Goal: Feedback & Contribution: Submit feedback/report problem

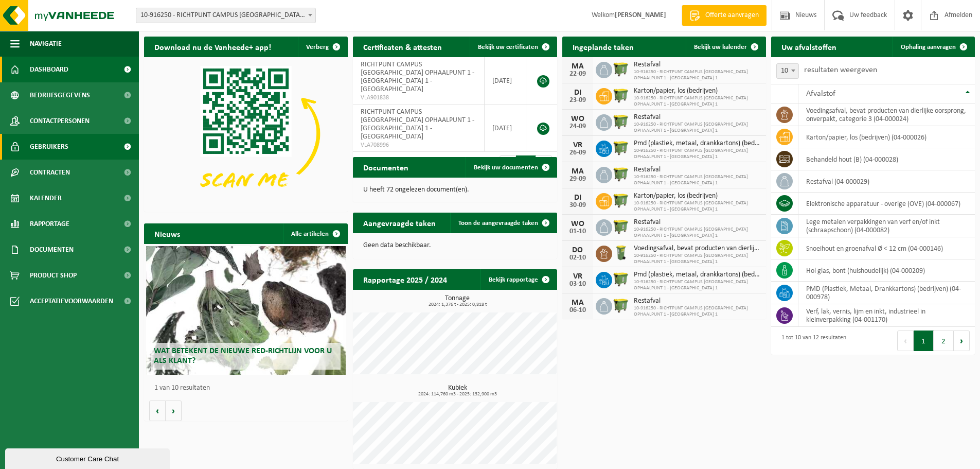
click at [50, 143] on span "Gebruikers" at bounding box center [49, 147] width 39 height 26
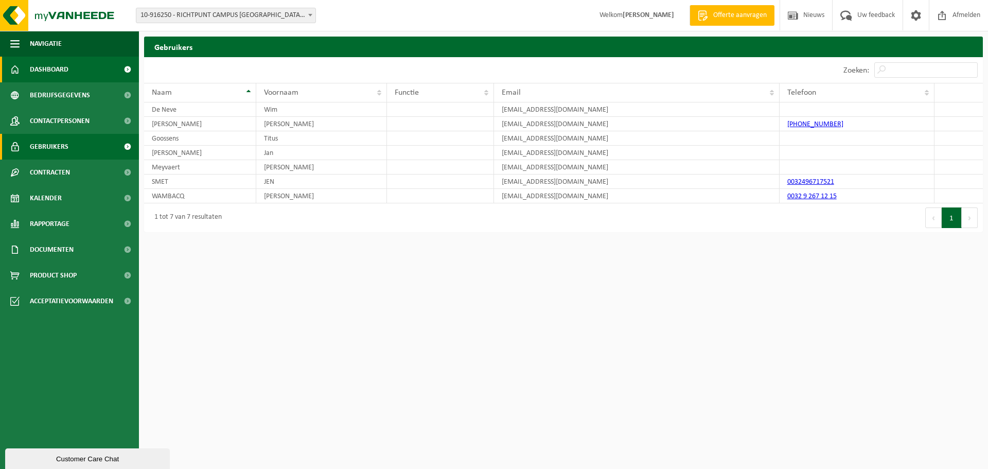
click at [124, 66] on span at bounding box center [127, 70] width 23 height 26
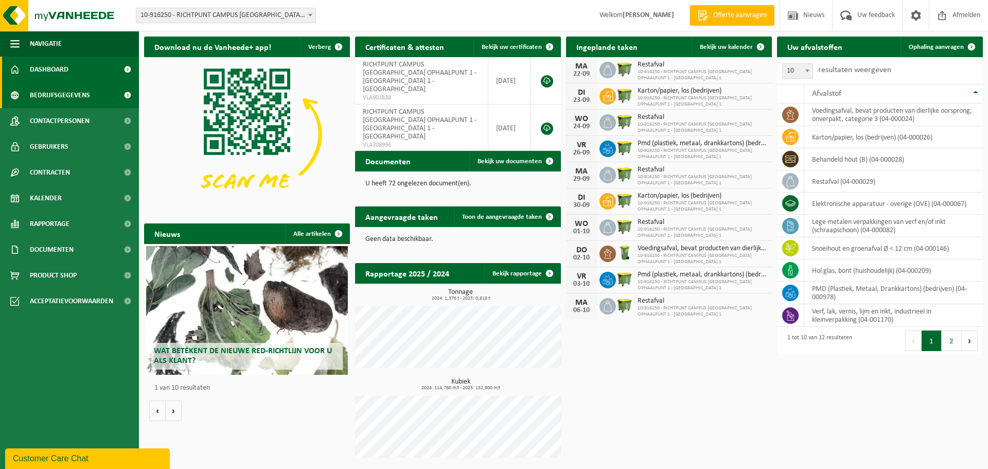
click at [67, 96] on span "Bedrijfsgegevens" at bounding box center [60, 95] width 60 height 26
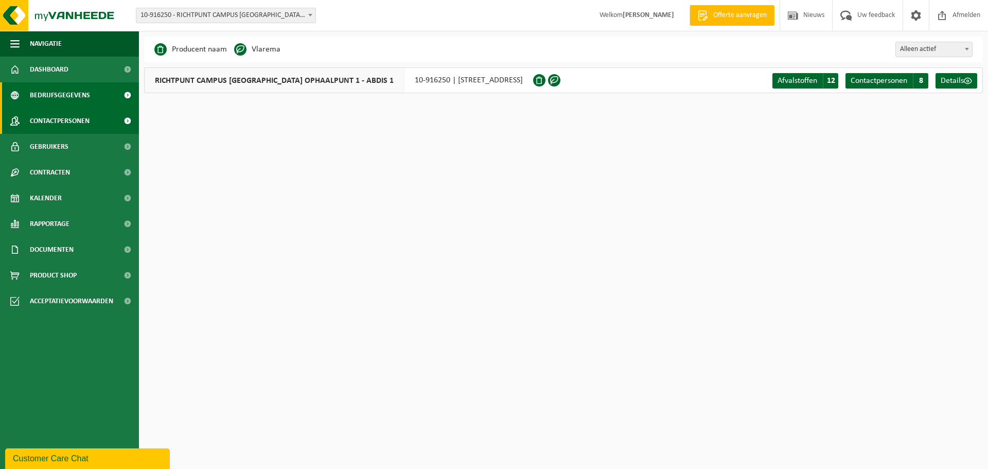
click at [63, 119] on span "Contactpersonen" at bounding box center [60, 121] width 60 height 26
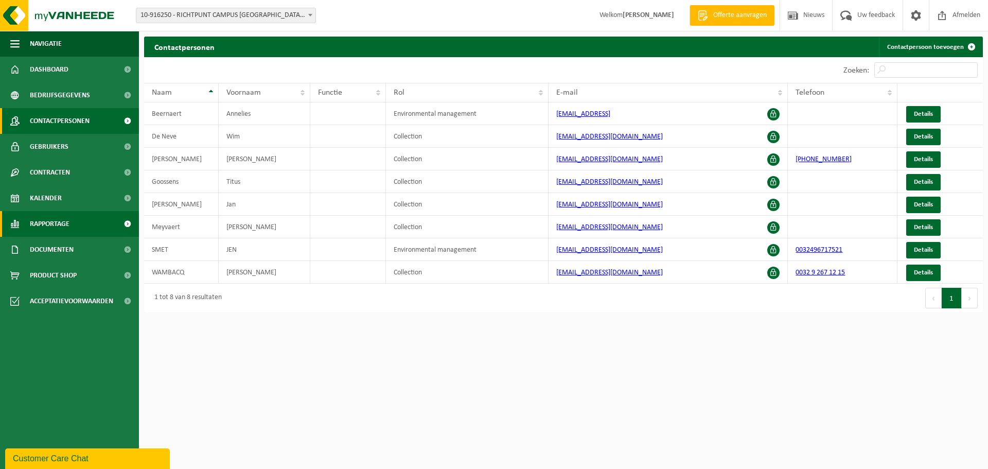
click at [58, 225] on span "Rapportage" at bounding box center [50, 224] width 40 height 26
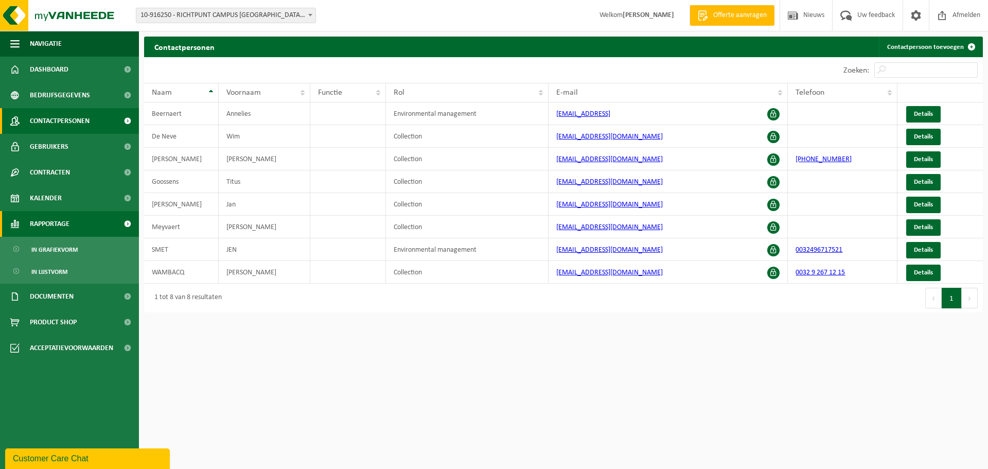
click at [47, 220] on span "Rapportage" at bounding box center [50, 224] width 40 height 26
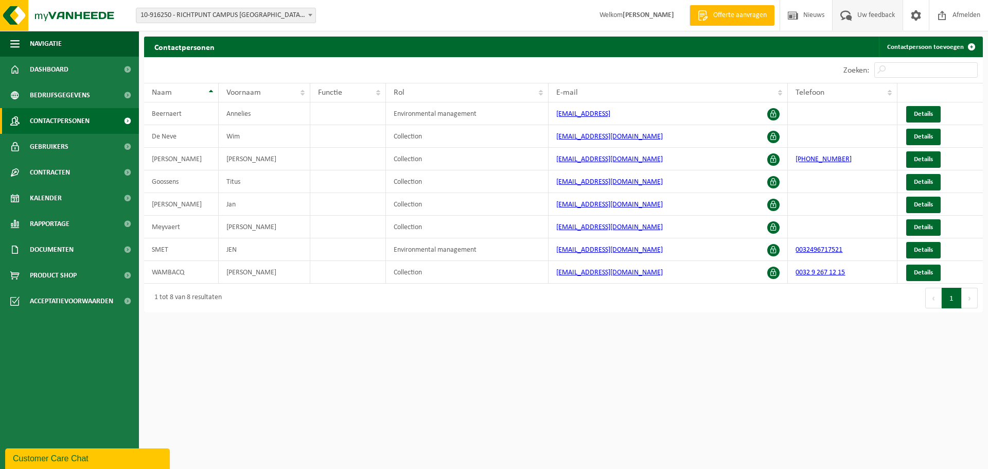
click at [868, 14] on span "Uw feedback" at bounding box center [876, 15] width 43 height 30
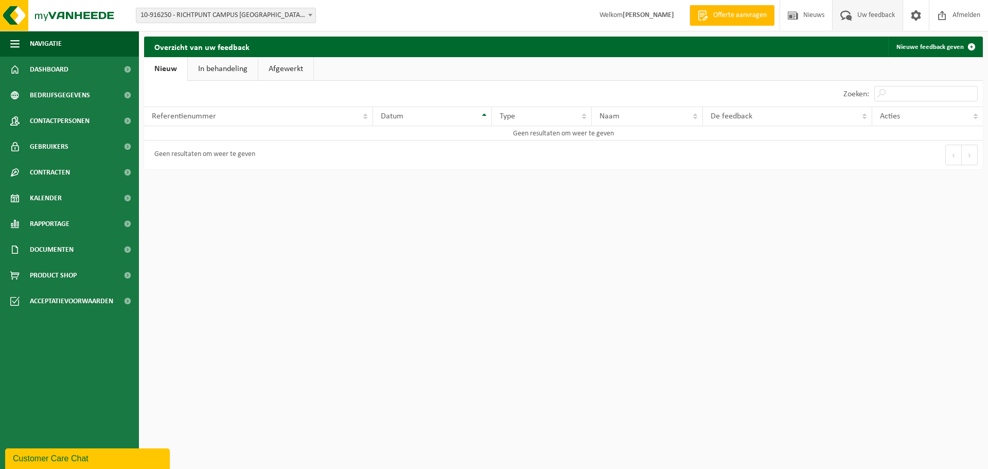
click at [220, 69] on link "In behandeling" at bounding box center [223, 69] width 70 height 24
click at [285, 66] on link "Afgewerkt" at bounding box center [287, 69] width 55 height 24
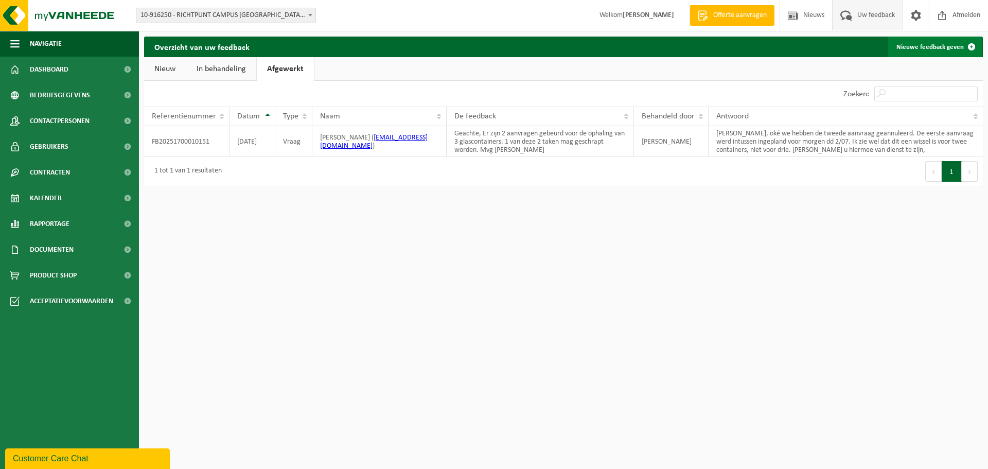
click at [927, 45] on link "Nieuwe feedback geven" at bounding box center [935, 47] width 94 height 21
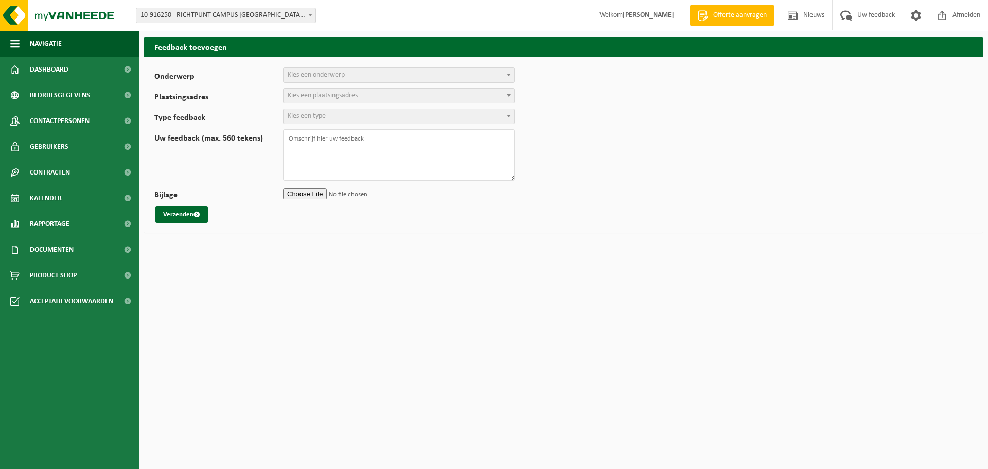
select select
click at [510, 74] on b at bounding box center [509, 75] width 4 height 3
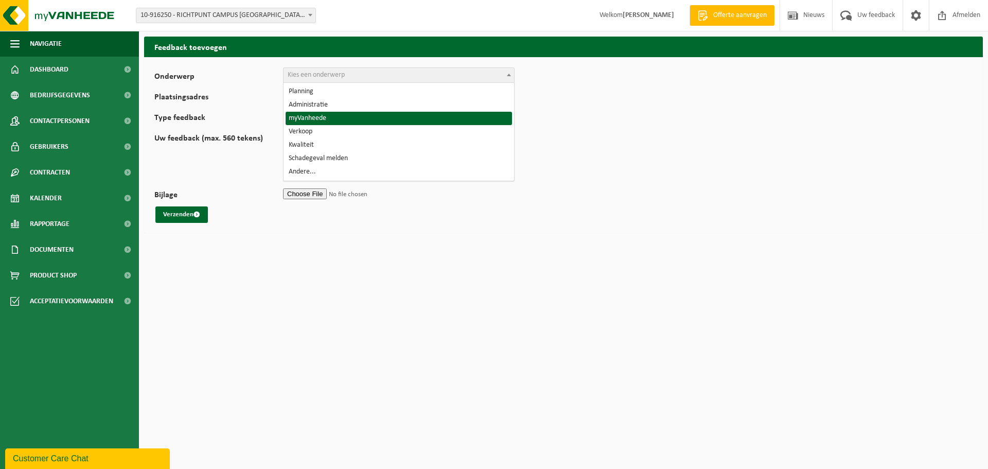
select select "11"
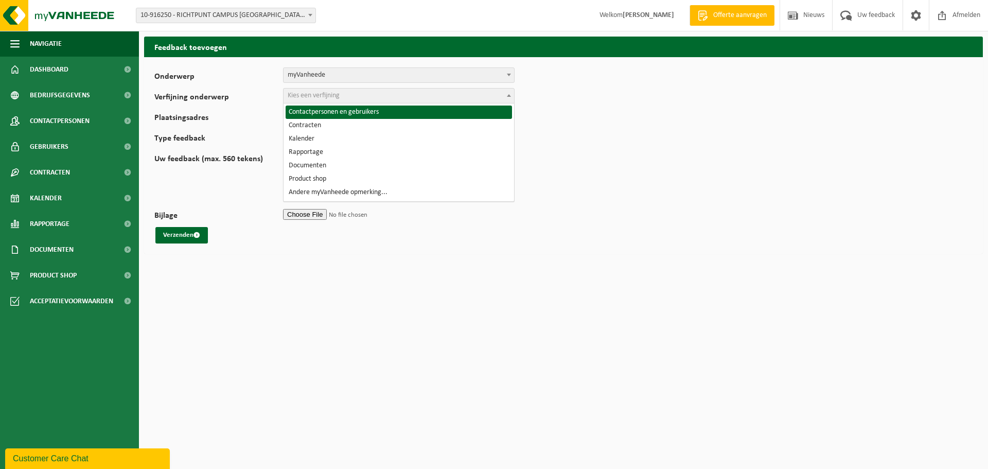
click at [509, 94] on b at bounding box center [509, 95] width 4 height 3
select select "12"
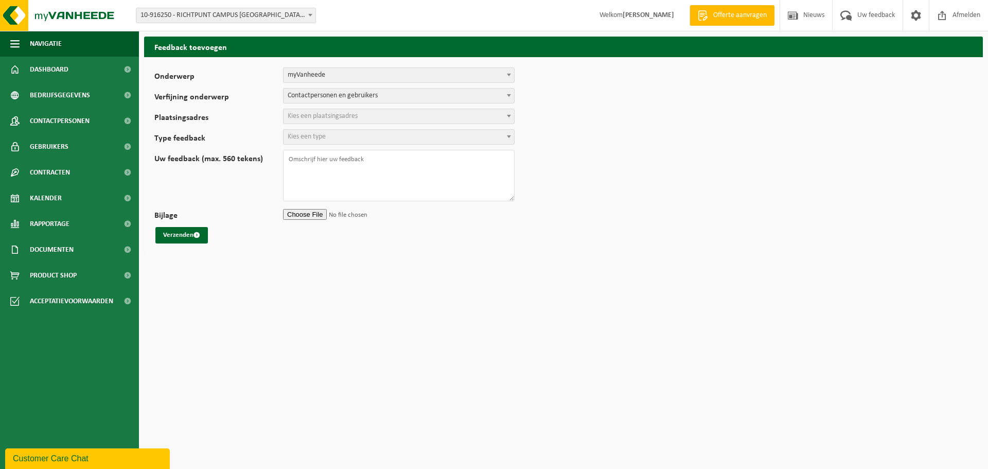
click at [509, 114] on span at bounding box center [509, 115] width 10 height 13
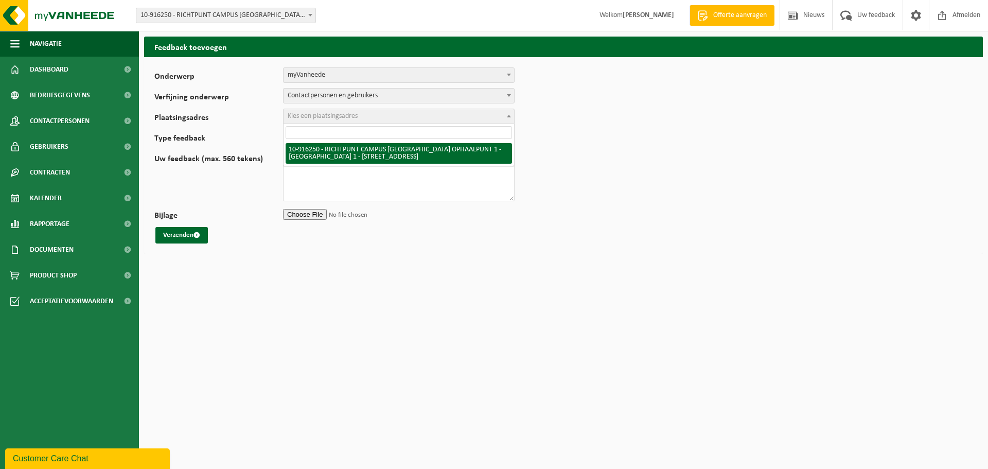
select select "127426"
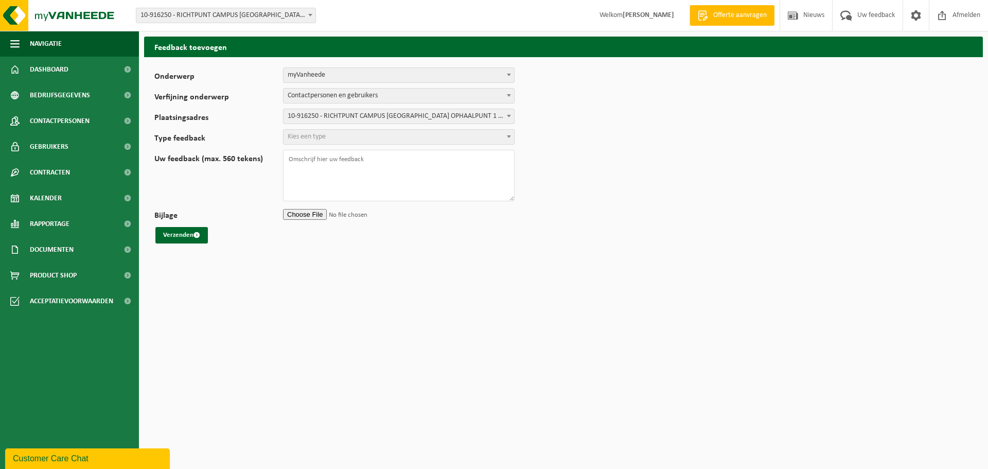
click at [508, 135] on b at bounding box center [509, 136] width 4 height 3
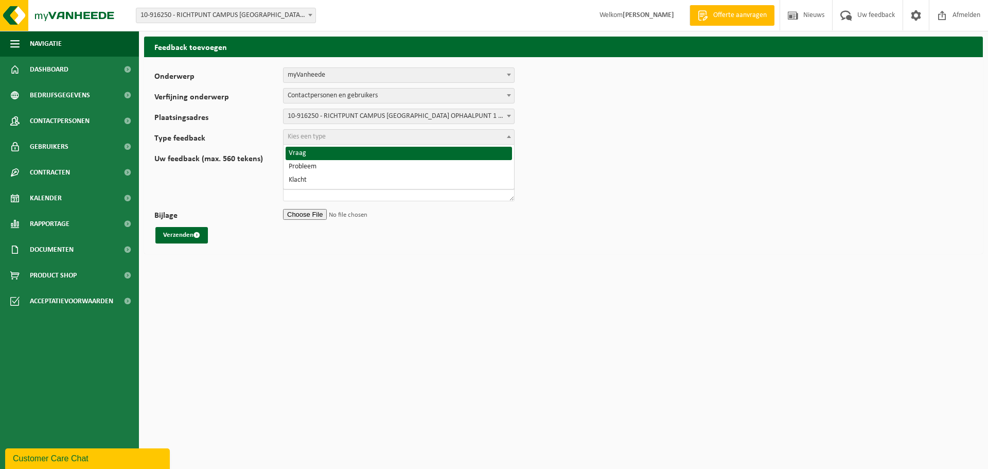
select select "QUE"
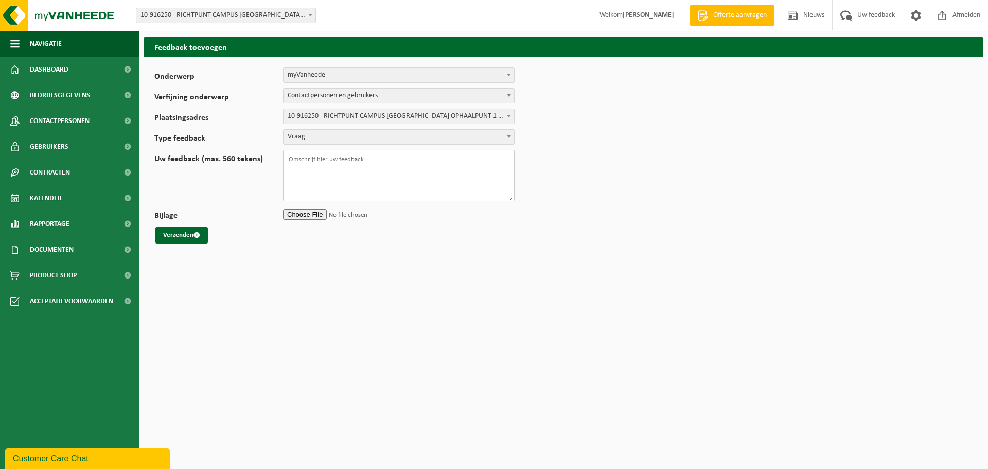
click at [301, 160] on textarea "Uw feedback (max. 560 tekens)" at bounding box center [399, 175] width 232 height 51
drag, startPoint x: 461, startPoint y: 176, endPoint x: 418, endPoint y: 177, distance: 42.7
click at [418, 177] on textarea "Geachte, Is het mogelijk om een login aan te maken voor Joeri Dobelaere." at bounding box center [399, 175] width 232 height 51
paste textarea "b"
click at [473, 176] on textarea "Geachte, Is het mogelijk om een login aan te maken voor Joeri Dobbelaere." at bounding box center [399, 175] width 232 height 51
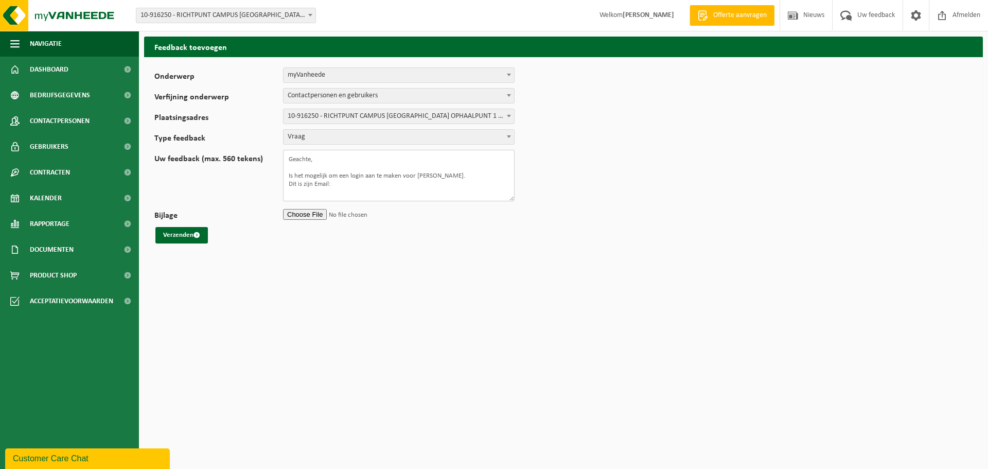
paste textarea "joeri.dobbelaere@richtpuntgent.be"
click at [435, 192] on textarea "Geachte, Is het mogelijk om een login aan te maken voor Joeri Dobbelaere. Dit i…" at bounding box center [399, 175] width 232 height 51
click at [490, 192] on textarea "Geachte, Is het mogelijk om een login aan te maken voor Joeri Dobbelaere. Dit i…" at bounding box center [399, 175] width 232 height 51
drag, startPoint x: 329, startPoint y: 181, endPoint x: 315, endPoint y: 182, distance: 13.9
click at [315, 182] on textarea "Geachte, Is het mogelijk om een login aan te maken voor Joeri Dobbelaere. Dit i…" at bounding box center [399, 175] width 232 height 51
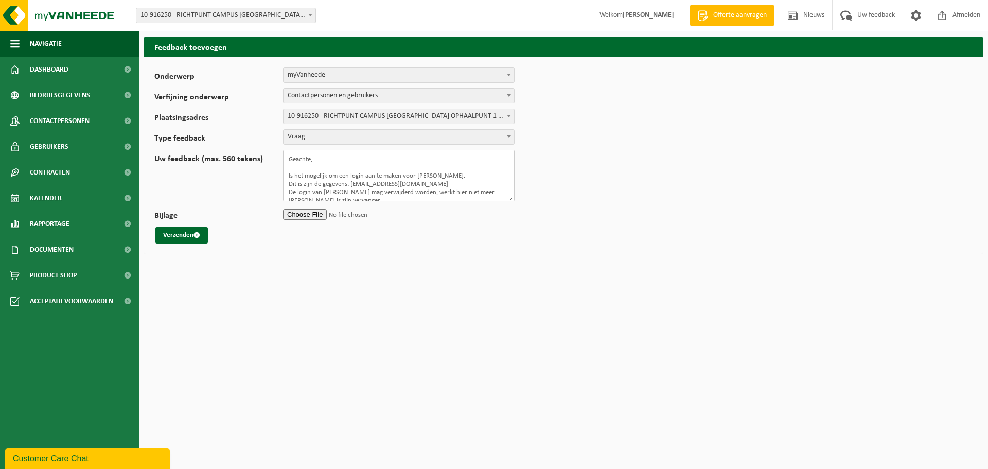
click at [460, 184] on textarea "Geachte, Is het mogelijk om een login aan te maken voor Joeri Dobbelaere. Dit i…" at bounding box center [399, 175] width 232 height 51
click at [452, 181] on textarea "Geachte, Is het mogelijk om een login aan te maken voor Joeri Dobbelaere. Dit i…" at bounding box center [399, 175] width 232 height 51
type textarea "Geachte, Is het mogelijk om een login aan te maken voor Joeri Dobbelaere. Dit i…"
click at [186, 234] on button "Verzenden" at bounding box center [181, 235] width 52 height 16
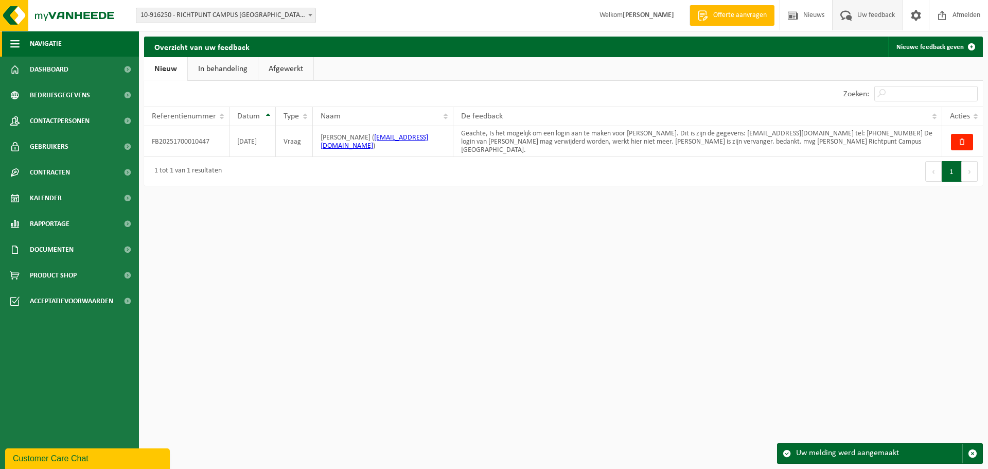
click at [62, 44] on span "Navigatie" at bounding box center [46, 44] width 32 height 26
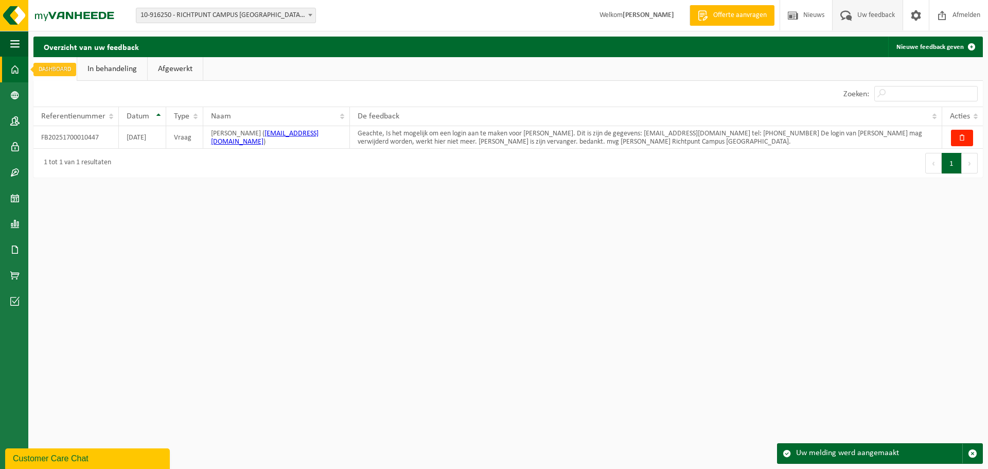
click at [18, 67] on span at bounding box center [14, 70] width 9 height 26
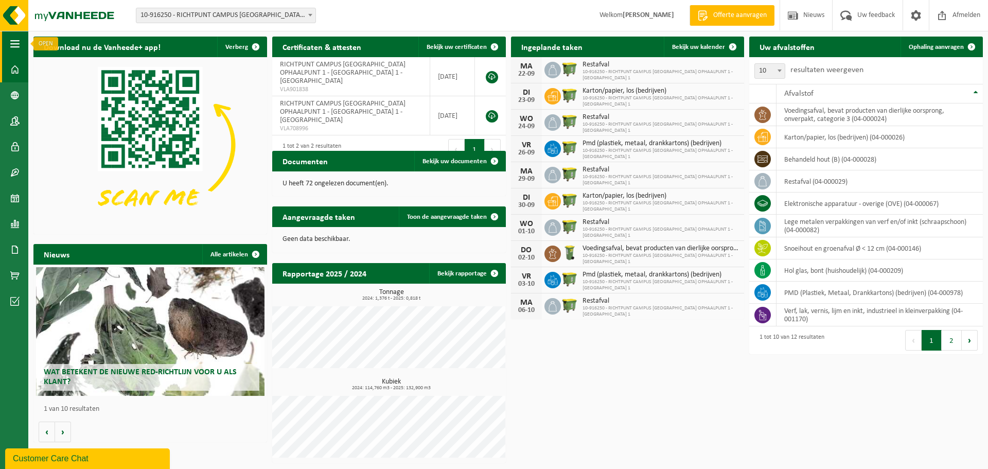
click at [9, 42] on button "Navigatie" at bounding box center [14, 44] width 28 height 26
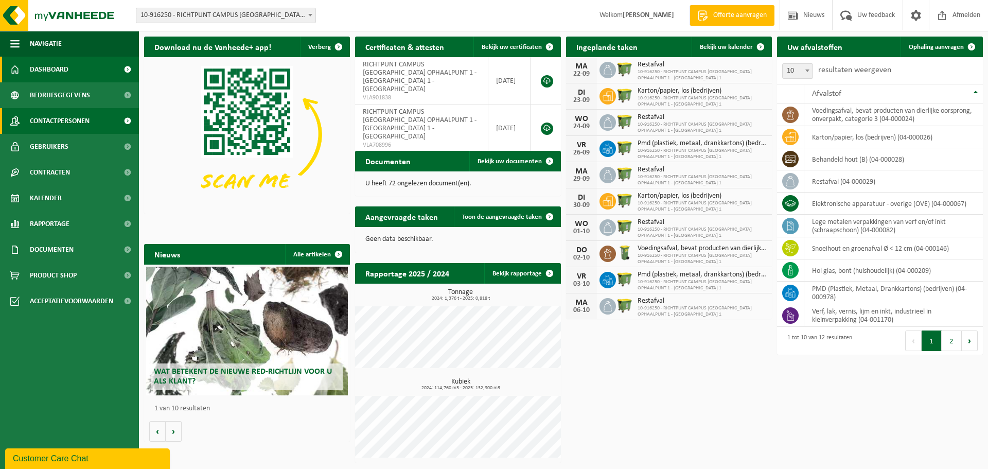
click at [59, 122] on span "Contactpersonen" at bounding box center [60, 121] width 60 height 26
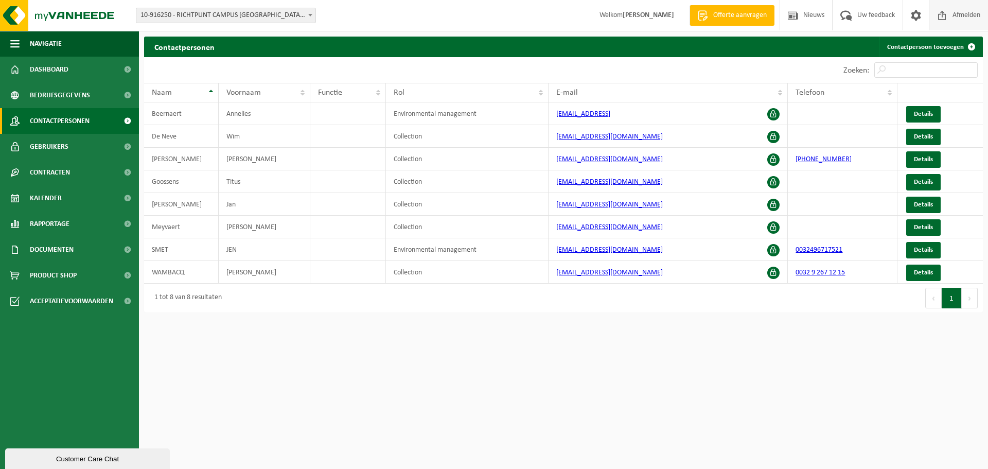
click at [959, 12] on span "Afmelden" at bounding box center [966, 15] width 33 height 30
